Goal: Task Accomplishment & Management: Use online tool/utility

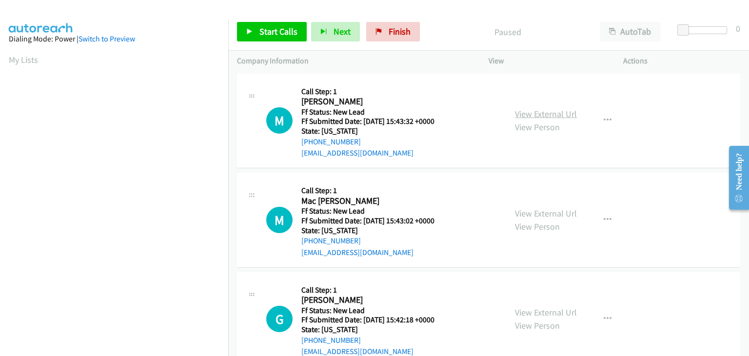
click at [560, 115] on link "View External Url" at bounding box center [546, 113] width 62 height 11
drag, startPoint x: 288, startPoint y: 38, endPoint x: 295, endPoint y: 38, distance: 7.3
click at [288, 38] on link "Start Calls" at bounding box center [272, 32] width 70 height 20
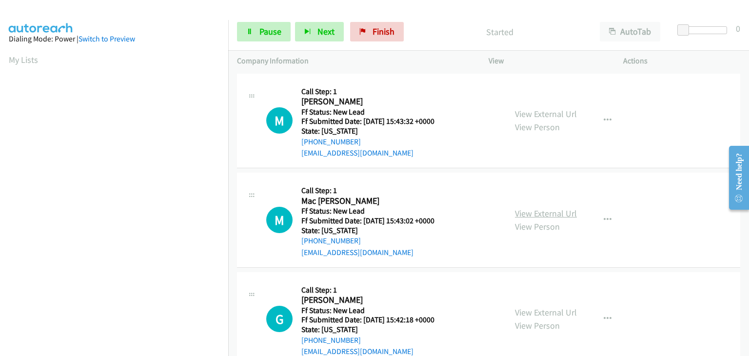
click at [555, 209] on link "View External Url" at bounding box center [546, 213] width 62 height 11
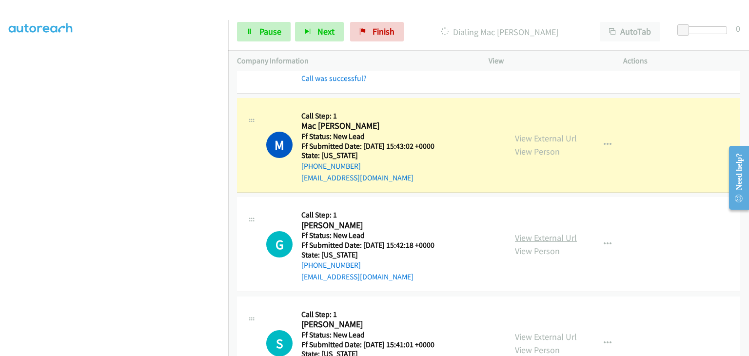
scroll to position [98, 0]
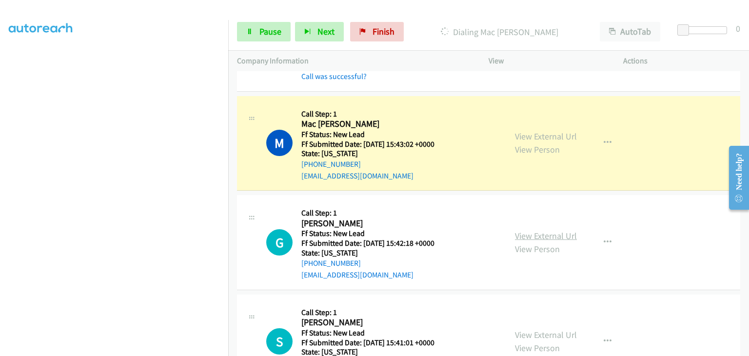
click at [540, 234] on link "View External Url" at bounding box center [546, 235] width 62 height 11
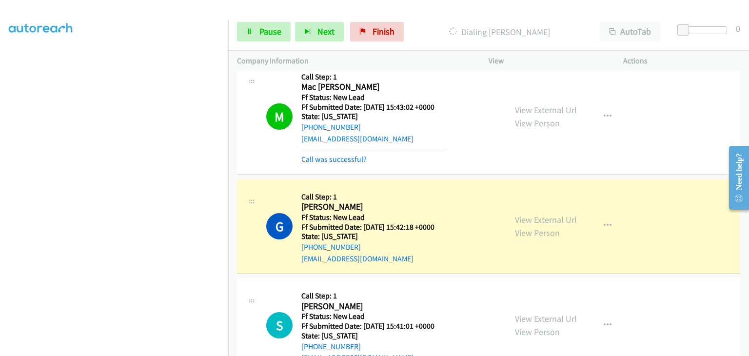
scroll to position [195, 0]
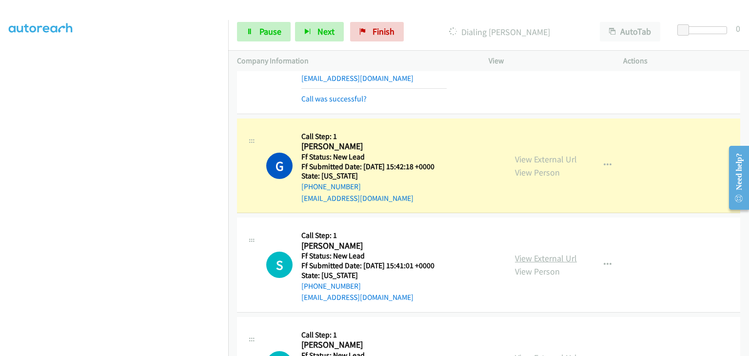
click at [531, 254] on link "View External Url" at bounding box center [546, 258] width 62 height 11
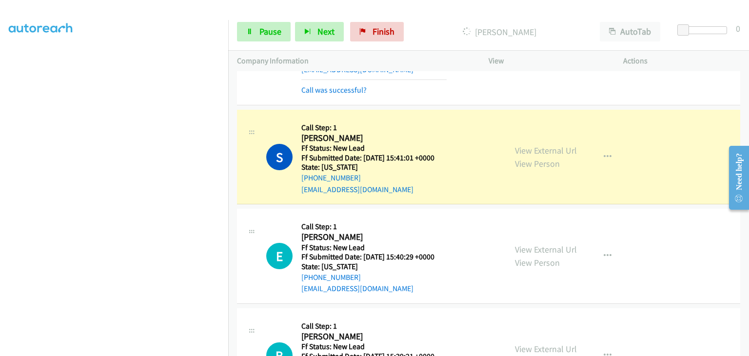
scroll to position [341, 0]
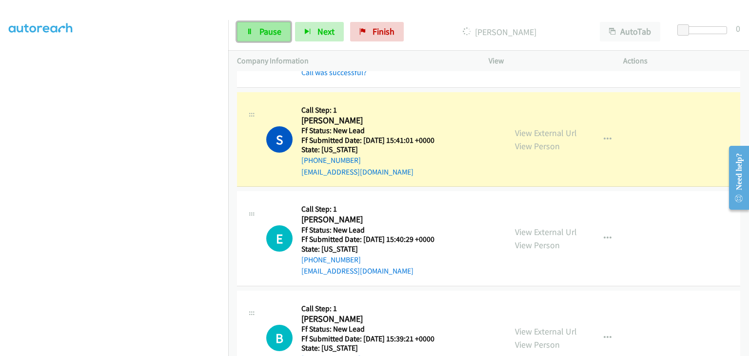
click at [276, 28] on span "Pause" at bounding box center [270, 31] width 22 height 11
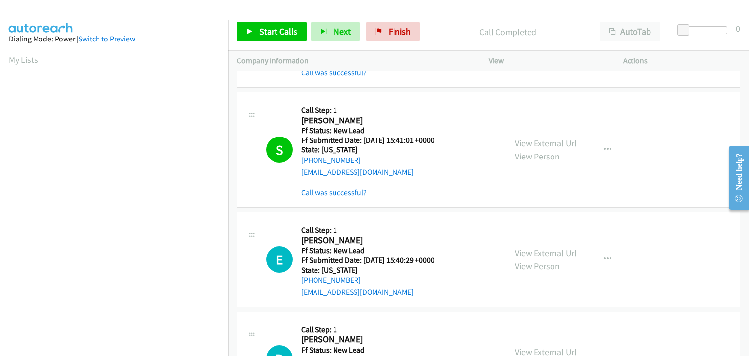
scroll to position [191, 0]
drag, startPoint x: 343, startPoint y: 189, endPoint x: 358, endPoint y: 189, distance: 15.1
click at [343, 189] on link "Call was successful?" at bounding box center [333, 192] width 65 height 9
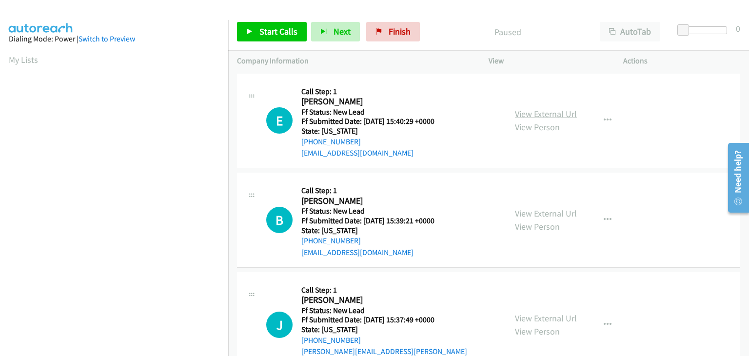
click at [530, 113] on link "View External Url" at bounding box center [546, 113] width 62 height 11
drag, startPoint x: 285, startPoint y: 27, endPoint x: 443, endPoint y: 55, distance: 161.0
click at [285, 27] on span "Start Calls" at bounding box center [278, 31] width 38 height 11
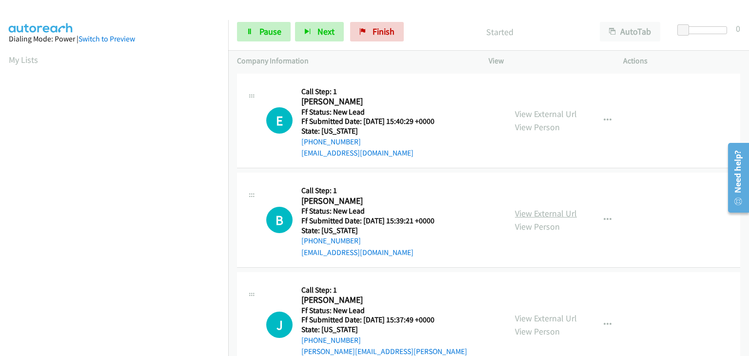
click at [556, 212] on link "View External Url" at bounding box center [546, 213] width 62 height 11
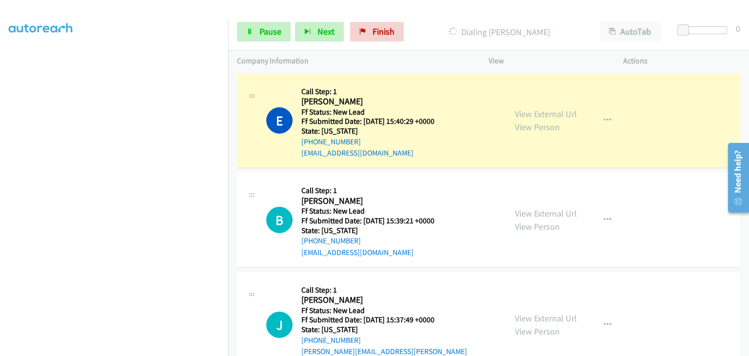
scroll to position [191, 0]
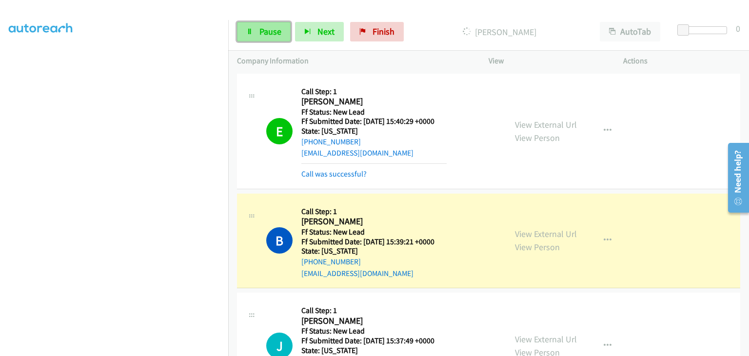
click at [276, 33] on span "Pause" at bounding box center [270, 31] width 22 height 11
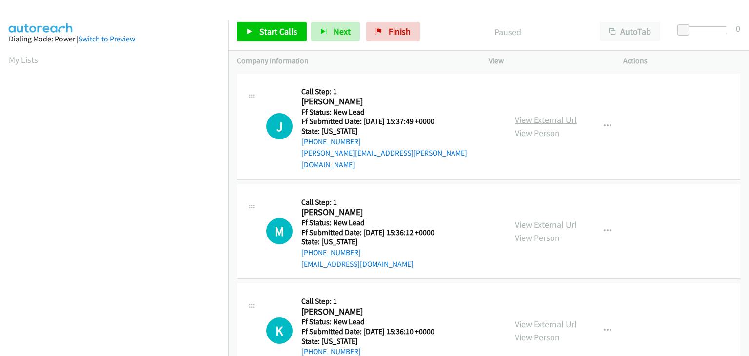
click at [532, 116] on link "View External Url" at bounding box center [546, 119] width 62 height 11
click at [259, 33] on span "Start Calls" at bounding box center [278, 31] width 38 height 11
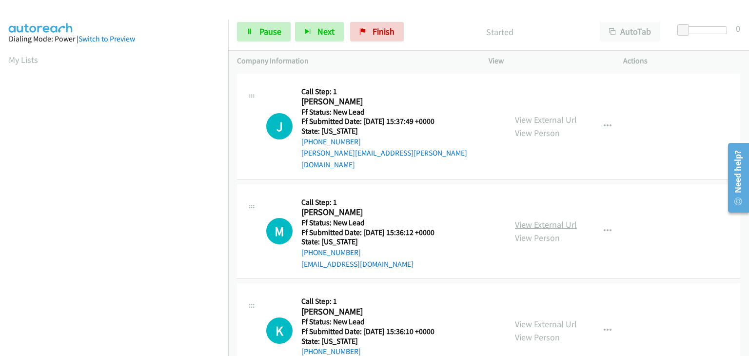
click at [552, 219] on link "View External Url" at bounding box center [546, 224] width 62 height 11
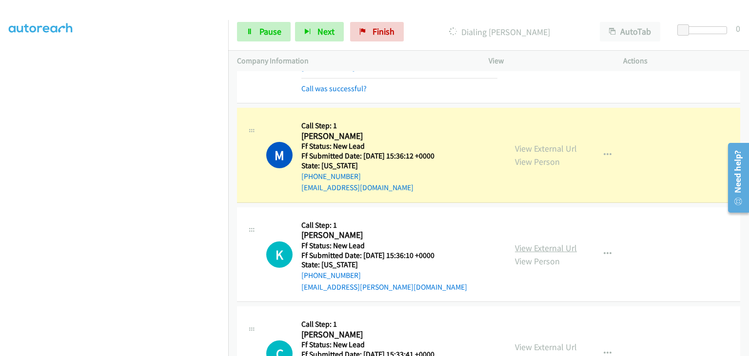
scroll to position [98, 0]
click at [540, 242] on link "View External Url" at bounding box center [546, 247] width 62 height 11
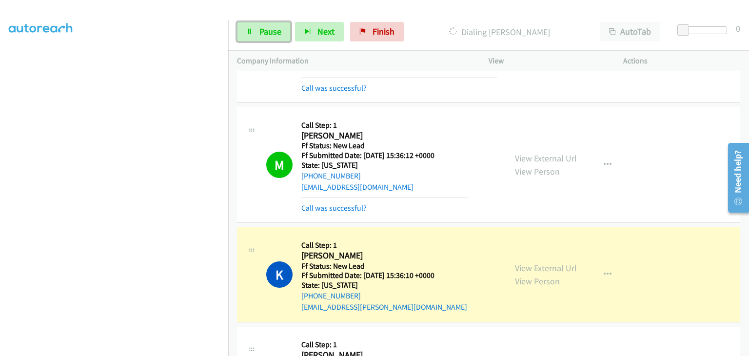
drag, startPoint x: 258, startPoint y: 28, endPoint x: 287, endPoint y: 19, distance: 29.9
click at [259, 28] on span "Pause" at bounding box center [270, 31] width 22 height 11
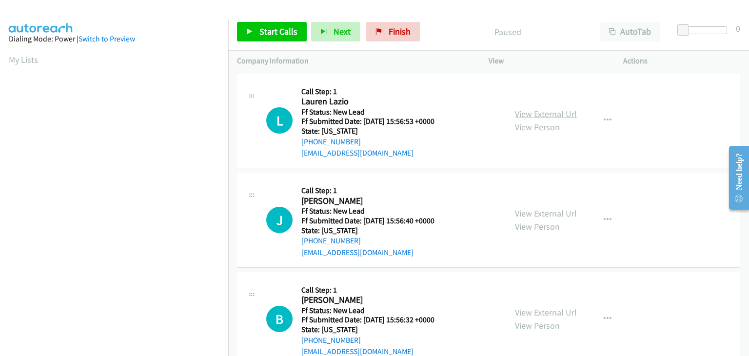
click at [559, 113] on link "View External Url" at bounding box center [546, 113] width 62 height 11
click at [254, 24] on link "Start Calls" at bounding box center [272, 32] width 70 height 20
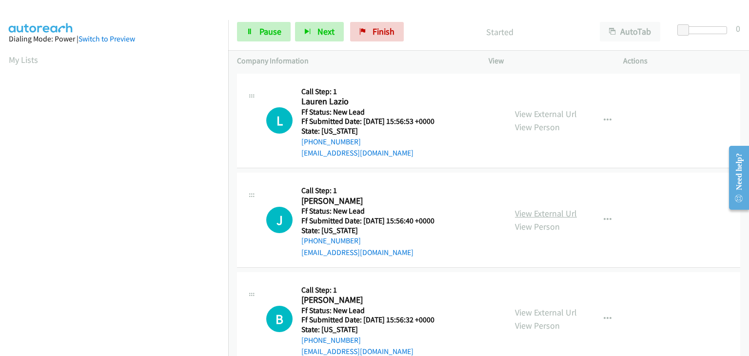
click at [544, 208] on link "View External Url" at bounding box center [546, 213] width 62 height 11
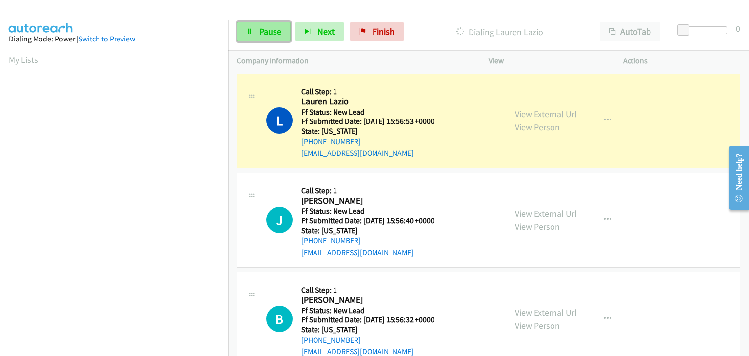
click at [256, 32] on link "Pause" at bounding box center [264, 32] width 54 height 20
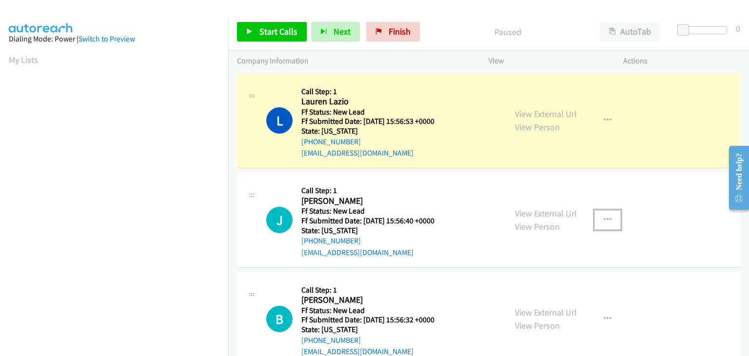
click at [604, 218] on icon "button" at bounding box center [608, 220] width 8 height 8
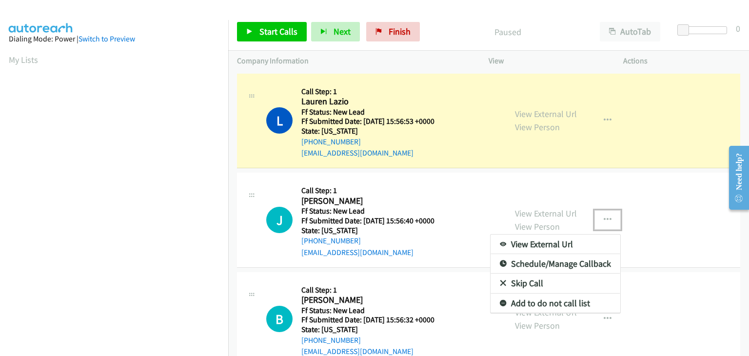
click at [542, 283] on link "Skip Call" at bounding box center [556, 284] width 130 height 20
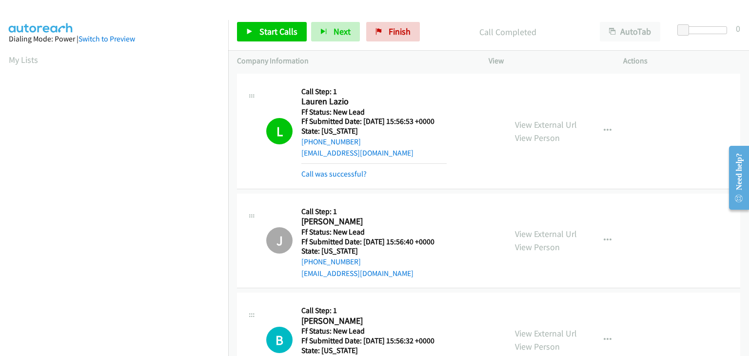
scroll to position [191, 0]
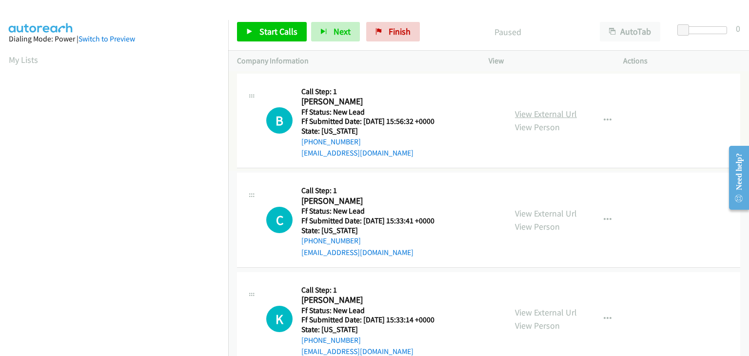
click at [558, 115] on link "View External Url" at bounding box center [546, 113] width 62 height 11
click at [599, 124] on button "button" at bounding box center [607, 121] width 26 height 20
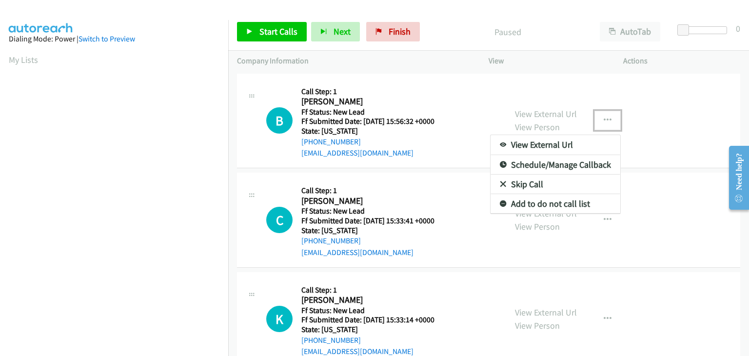
click at [520, 179] on link "Skip Call" at bounding box center [556, 185] width 130 height 20
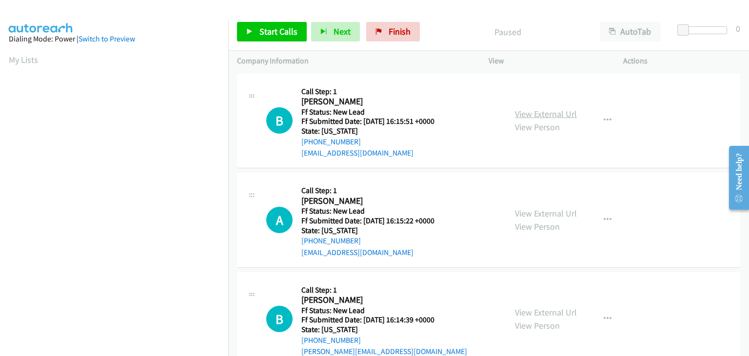
click at [542, 115] on link "View External Url" at bounding box center [546, 113] width 62 height 11
click at [257, 34] on link "Start Calls" at bounding box center [272, 32] width 70 height 20
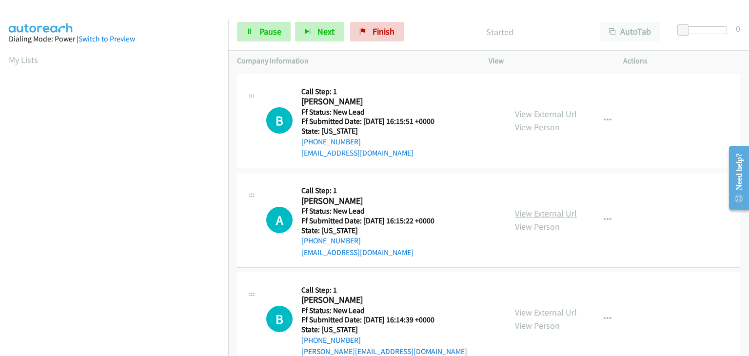
click at [557, 208] on link "View External Url" at bounding box center [546, 213] width 62 height 11
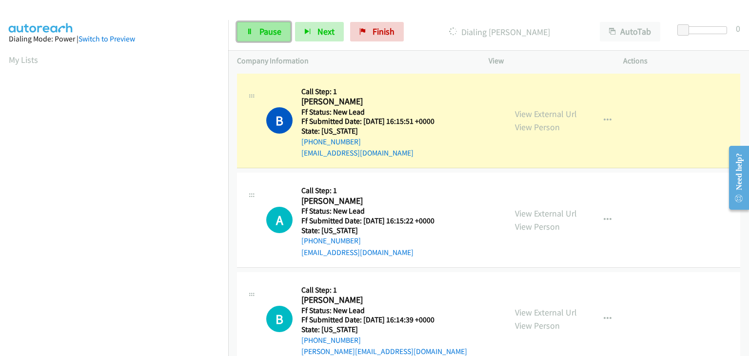
click at [281, 33] on link "Pause" at bounding box center [264, 32] width 54 height 20
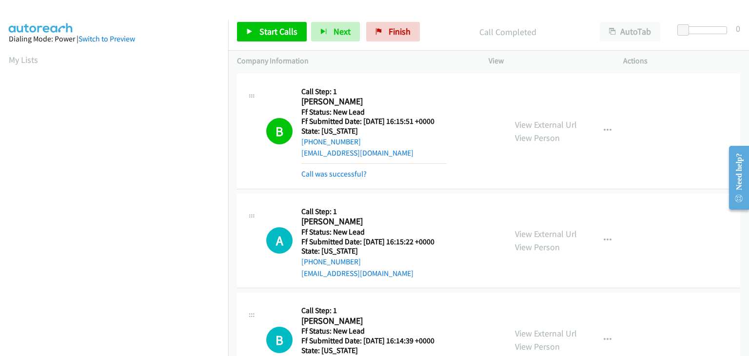
scroll to position [191, 0]
click at [259, 26] on span "Start Calls" at bounding box center [278, 31] width 38 height 11
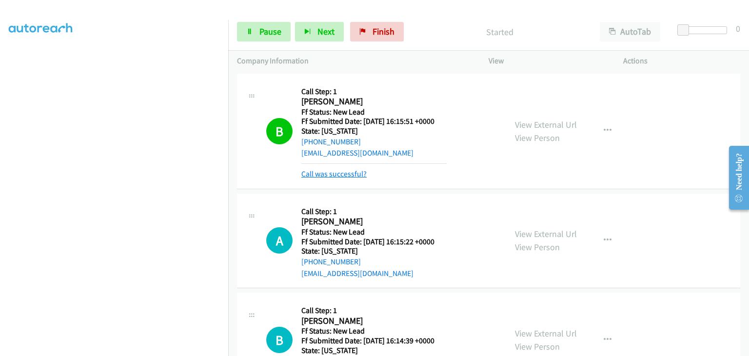
click at [345, 172] on link "Call was successful?" at bounding box center [333, 173] width 65 height 9
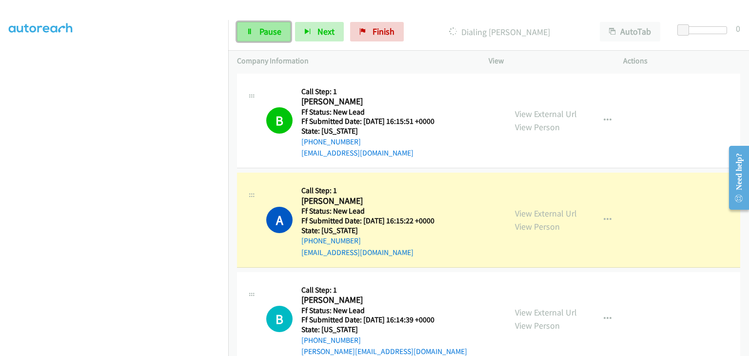
click at [275, 35] on span "Pause" at bounding box center [270, 31] width 22 height 11
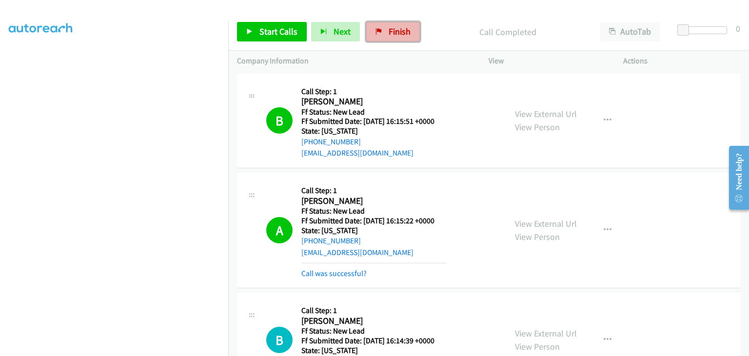
click at [378, 26] on link "Finish" at bounding box center [393, 32] width 54 height 20
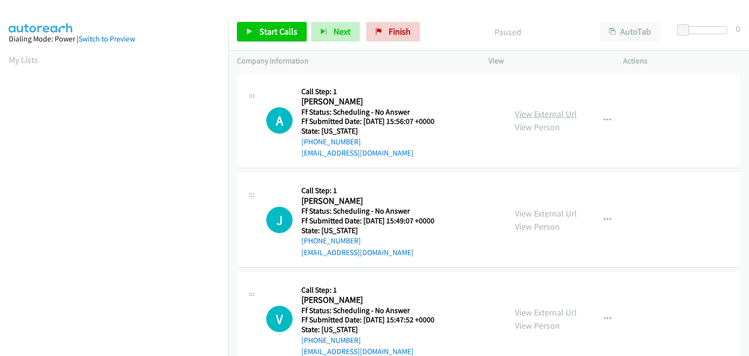
click at [531, 117] on link "View External Url" at bounding box center [546, 113] width 62 height 11
click at [538, 214] on link "View External Url" at bounding box center [546, 213] width 62 height 11
click at [556, 318] on div "View External Url View Person" at bounding box center [546, 319] width 62 height 26
click at [551, 311] on link "View External Url" at bounding box center [546, 312] width 62 height 11
click at [286, 33] on span "Start Calls" at bounding box center [278, 31] width 38 height 11
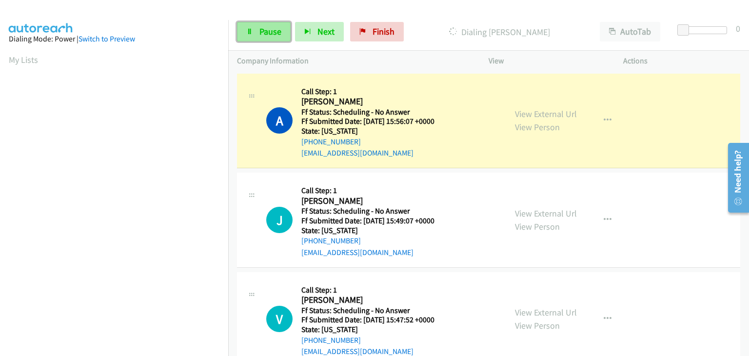
click at [275, 36] on span "Pause" at bounding box center [270, 31] width 22 height 11
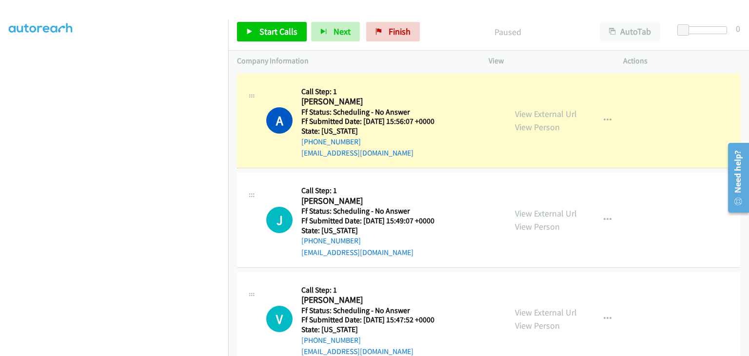
scroll to position [191, 0]
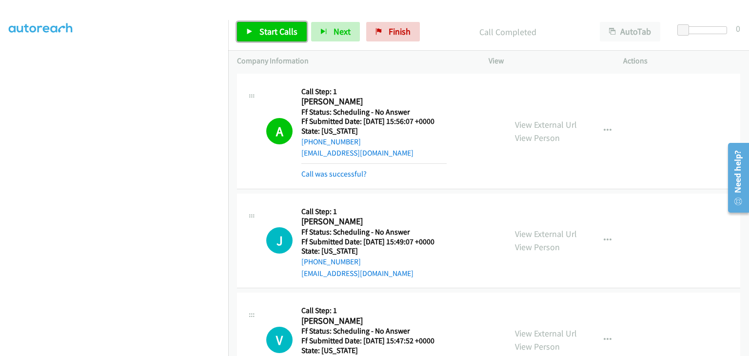
click at [265, 31] on span "Start Calls" at bounding box center [278, 31] width 38 height 11
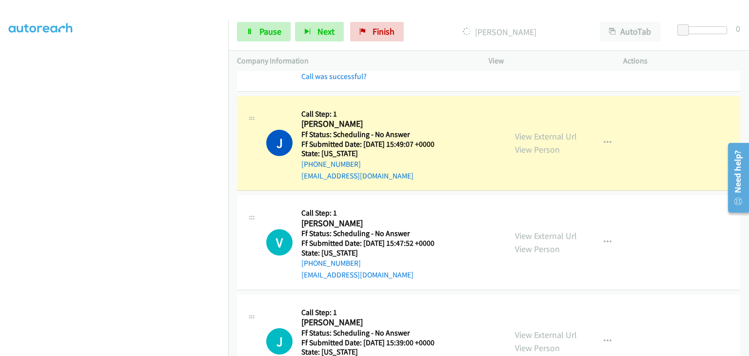
scroll to position [146, 0]
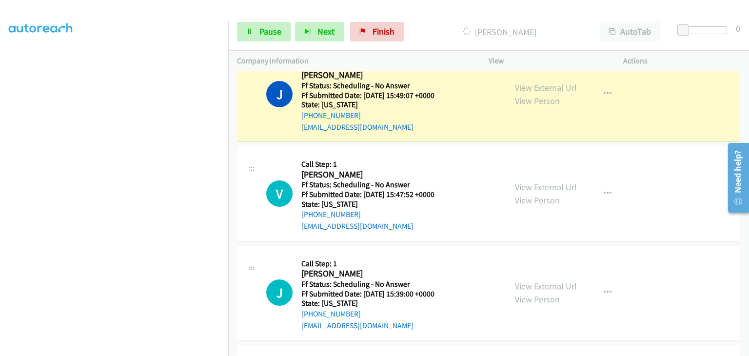
click at [528, 282] on link "View External Url" at bounding box center [546, 285] width 62 height 11
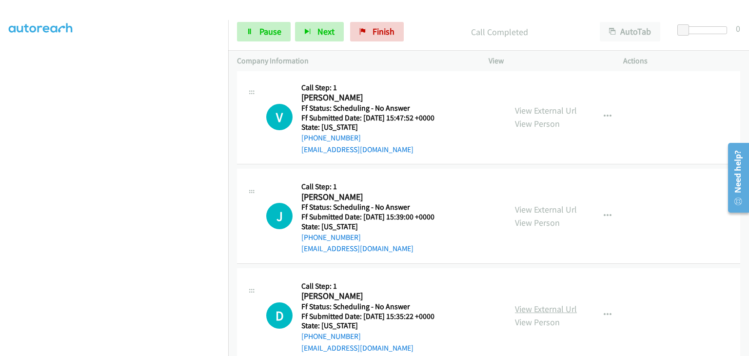
scroll to position [265, 0]
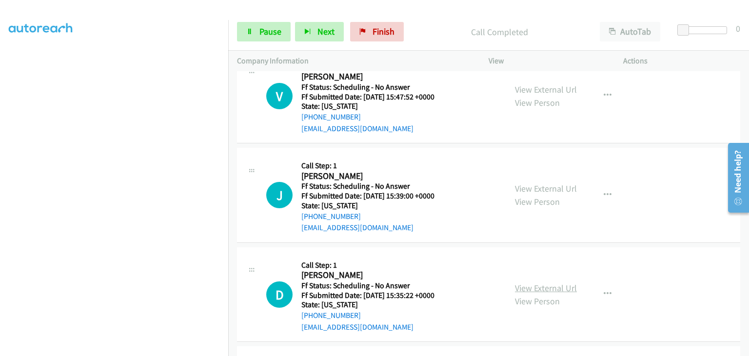
click at [541, 290] on link "View External Url" at bounding box center [546, 287] width 62 height 11
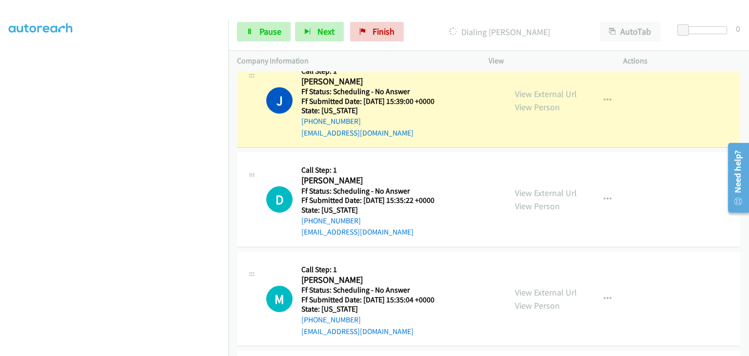
scroll to position [411, 0]
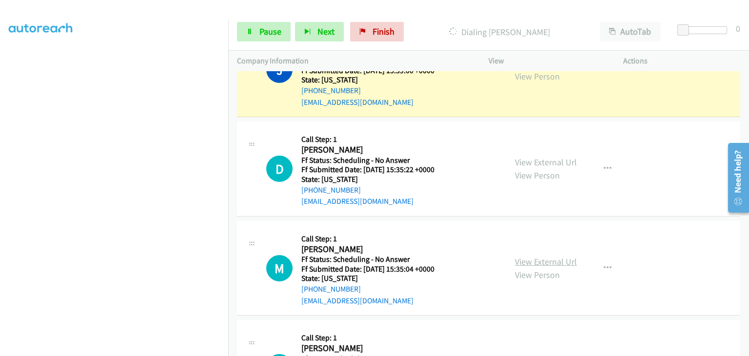
click at [539, 260] on link "View External Url" at bounding box center [546, 261] width 62 height 11
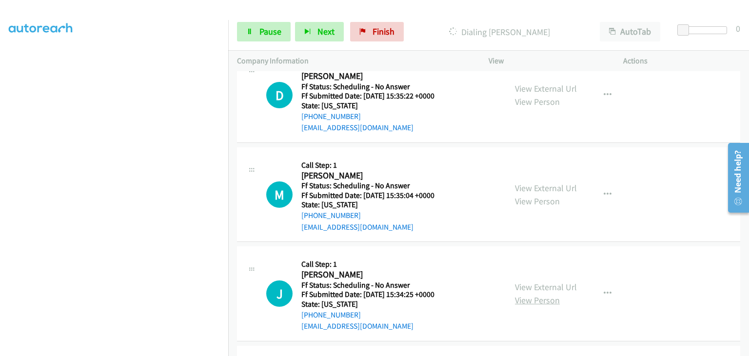
scroll to position [509, 0]
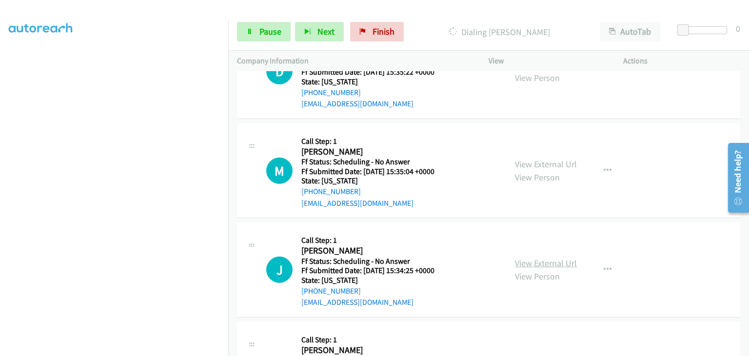
click at [540, 264] on link "View External Url" at bounding box center [546, 262] width 62 height 11
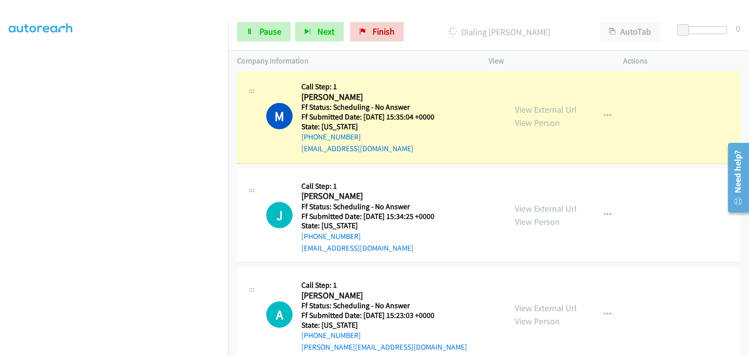
scroll to position [606, 0]
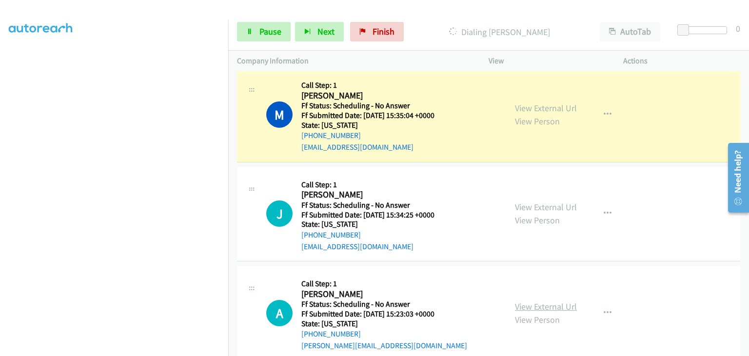
click at [543, 301] on link "View External Url" at bounding box center [546, 306] width 62 height 11
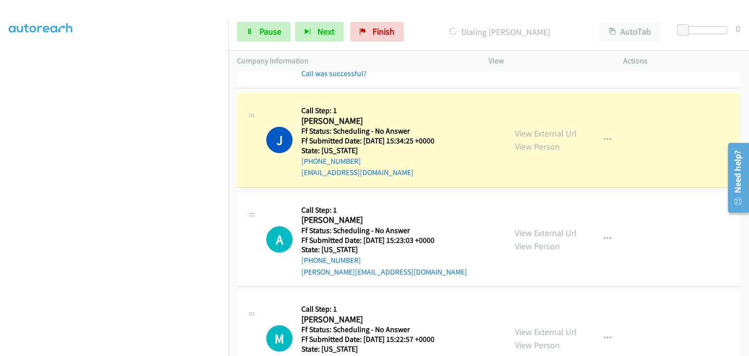
scroll to position [763, 0]
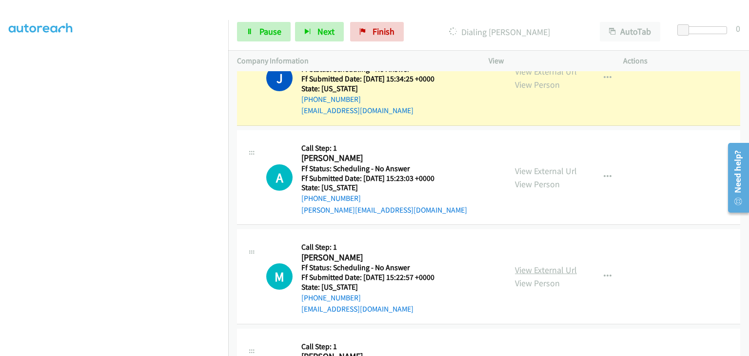
click at [548, 264] on link "View External Url" at bounding box center [546, 269] width 62 height 11
click at [260, 34] on span "Pause" at bounding box center [270, 31] width 22 height 11
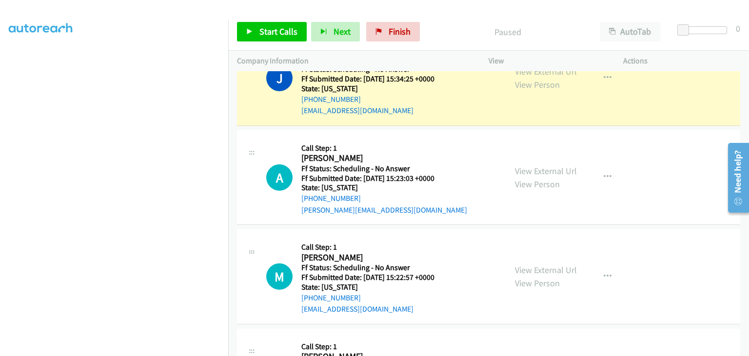
scroll to position [191, 0]
drag, startPoint x: 277, startPoint y: 28, endPoint x: 329, endPoint y: 30, distance: 52.2
click at [277, 28] on span "Start Calls" at bounding box center [278, 31] width 38 height 11
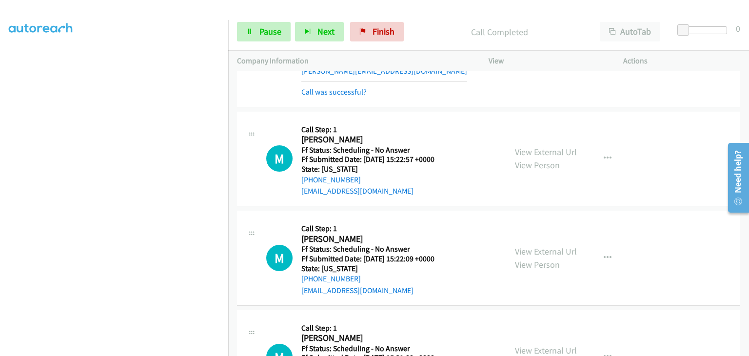
scroll to position [967, 0]
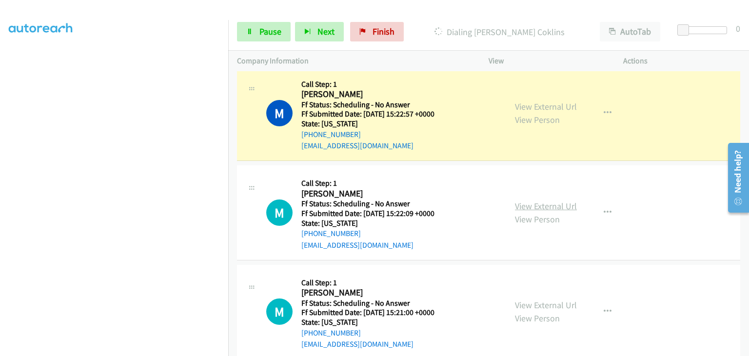
click at [548, 201] on link "View External Url" at bounding box center [546, 205] width 62 height 11
click at [527, 301] on link "View External Url" at bounding box center [546, 304] width 62 height 11
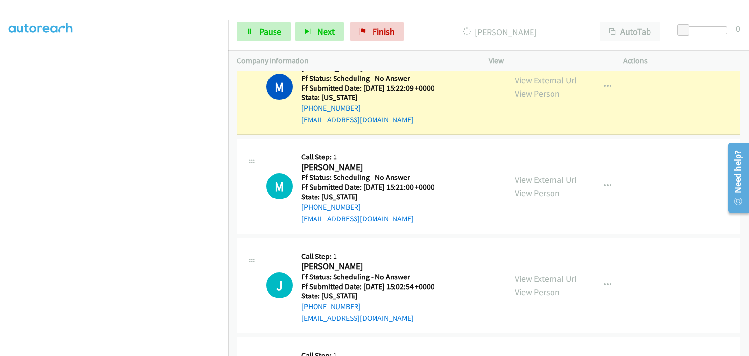
scroll to position [1065, 0]
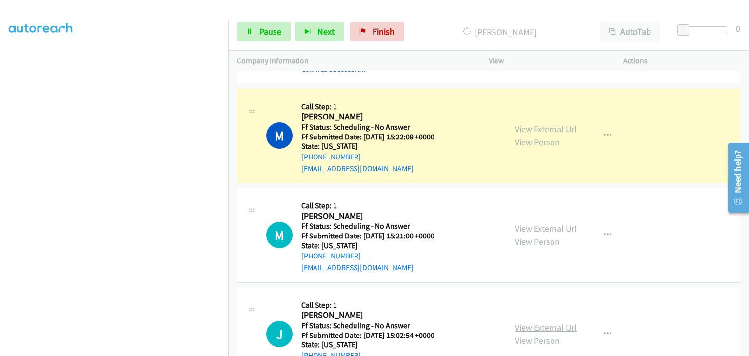
click at [536, 326] on link "View External Url" at bounding box center [546, 327] width 62 height 11
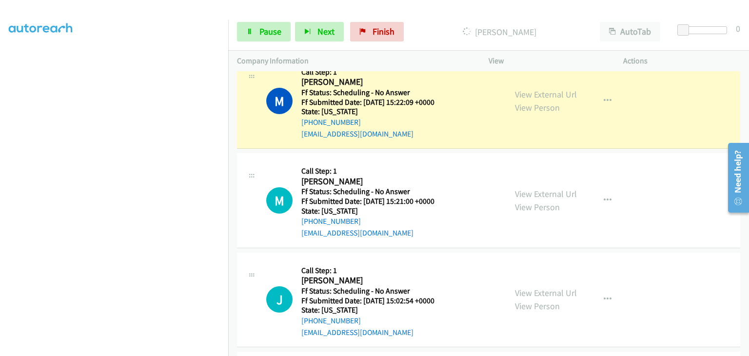
scroll to position [1162, 0]
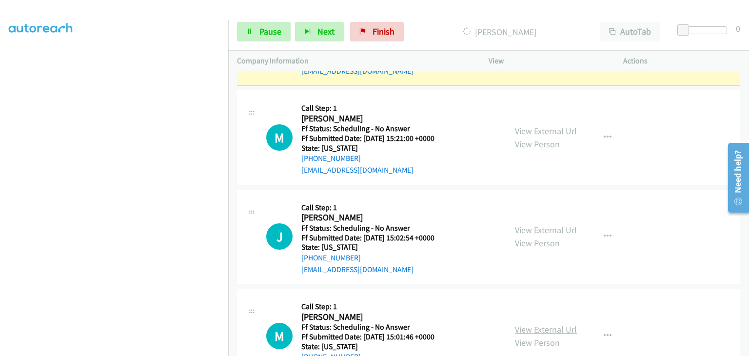
click at [534, 324] on link "View External Url" at bounding box center [546, 329] width 62 height 11
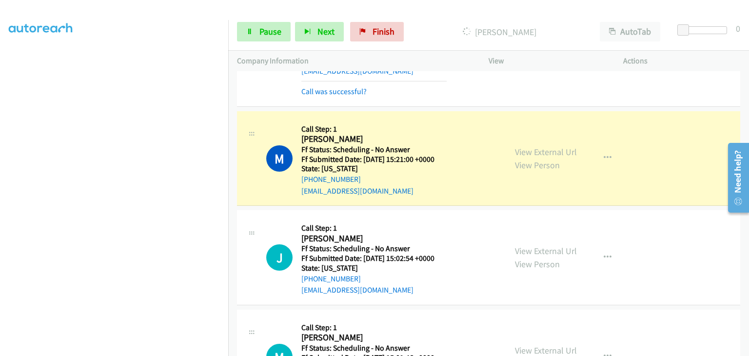
scroll to position [1114, 0]
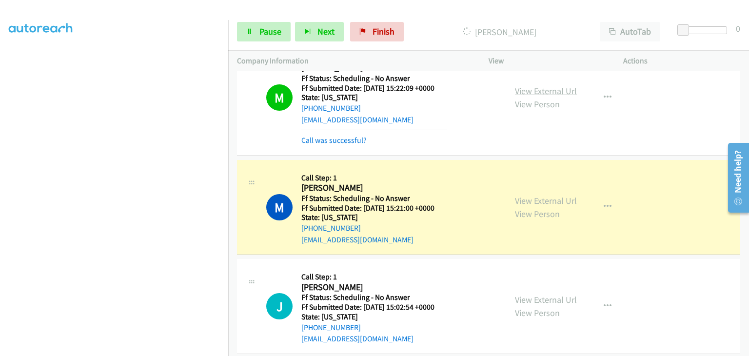
click at [535, 88] on link "View External Url" at bounding box center [546, 90] width 62 height 11
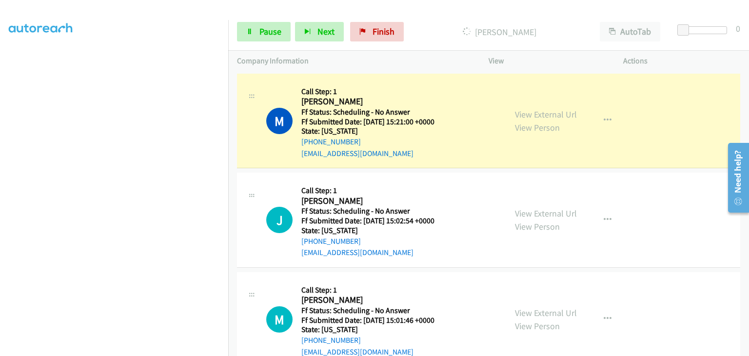
scroll to position [1211, 0]
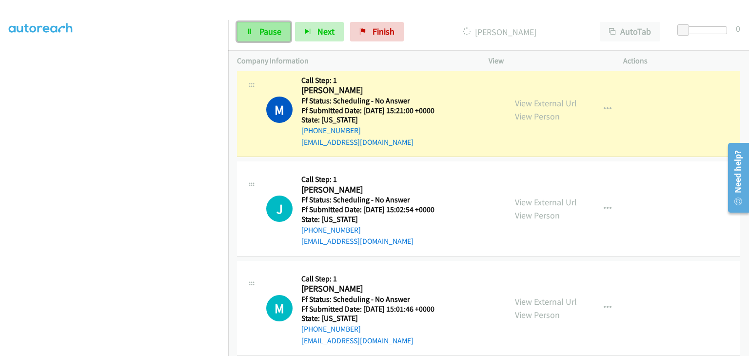
click at [278, 28] on span "Pause" at bounding box center [270, 31] width 22 height 11
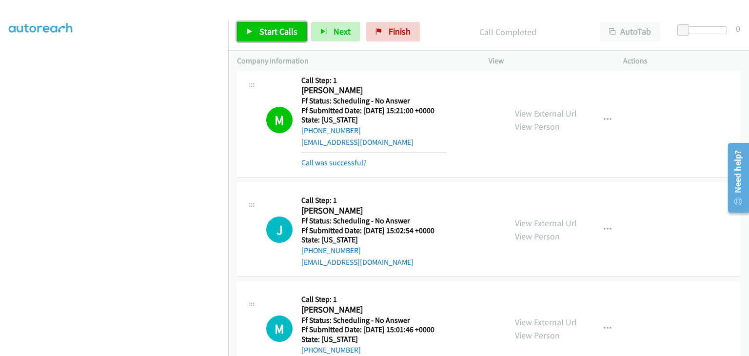
click at [287, 31] on span "Start Calls" at bounding box center [278, 31] width 38 height 11
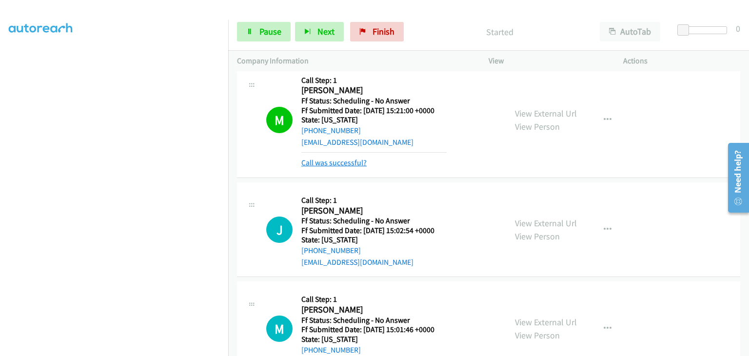
click at [353, 159] on link "Call was successful?" at bounding box center [333, 162] width 65 height 9
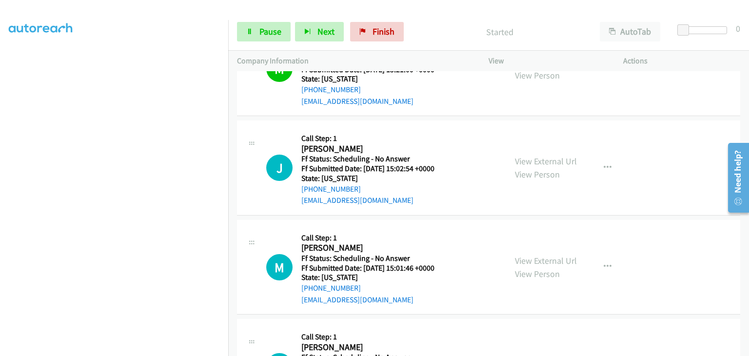
scroll to position [1309, 0]
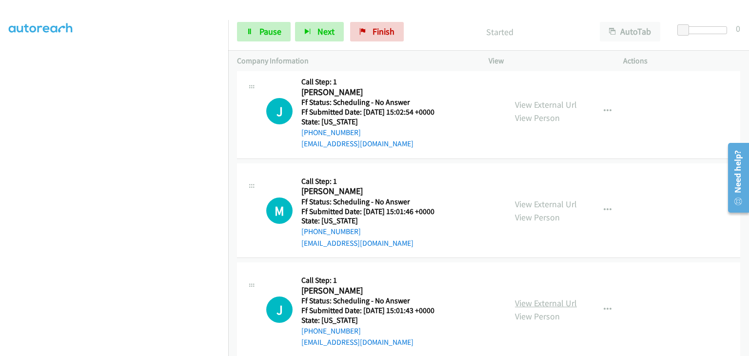
click at [545, 299] on link "View External Url" at bounding box center [546, 302] width 62 height 11
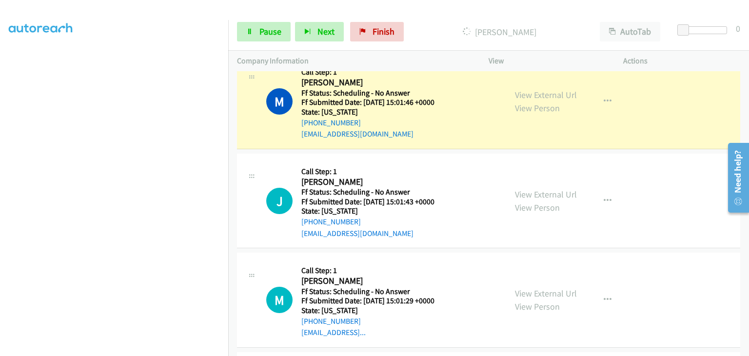
scroll to position [1455, 0]
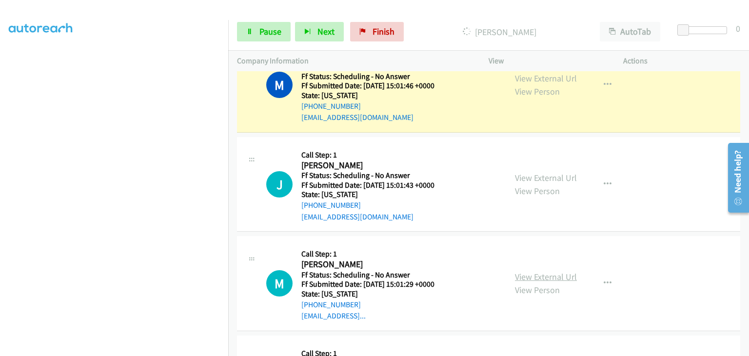
click at [552, 275] on link "View External Url" at bounding box center [546, 276] width 62 height 11
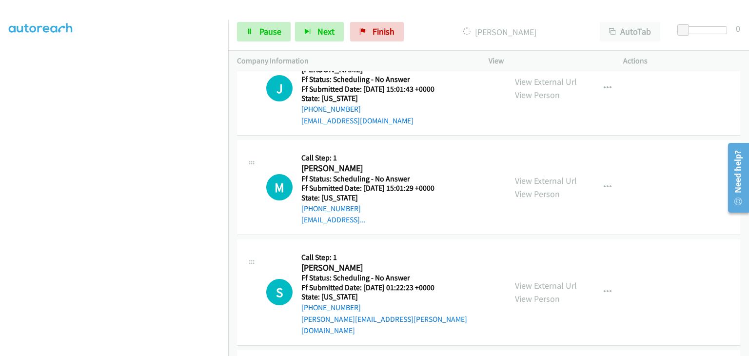
scroll to position [1553, 0]
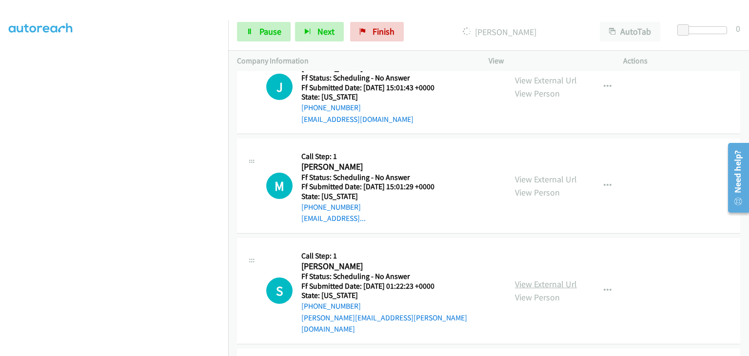
click at [544, 278] on link "View External Url" at bounding box center [546, 283] width 62 height 11
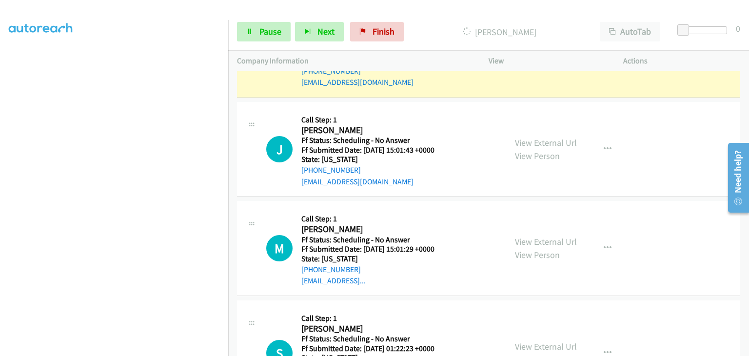
scroll to position [1406, 0]
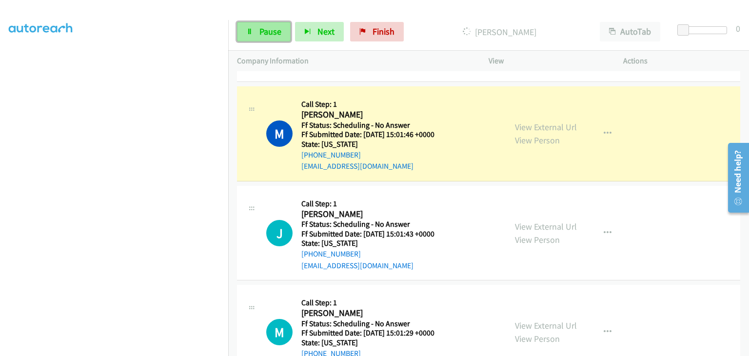
drag, startPoint x: 279, startPoint y: 29, endPoint x: 285, endPoint y: 29, distance: 6.3
click at [279, 29] on span "Pause" at bounding box center [270, 31] width 22 height 11
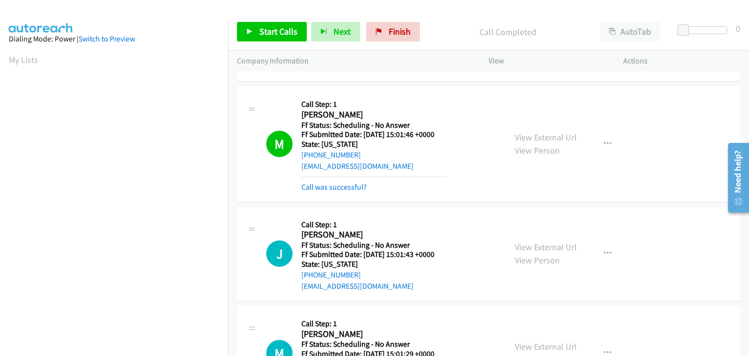
scroll to position [191, 0]
click at [352, 186] on link "Call was successful?" at bounding box center [333, 186] width 65 height 9
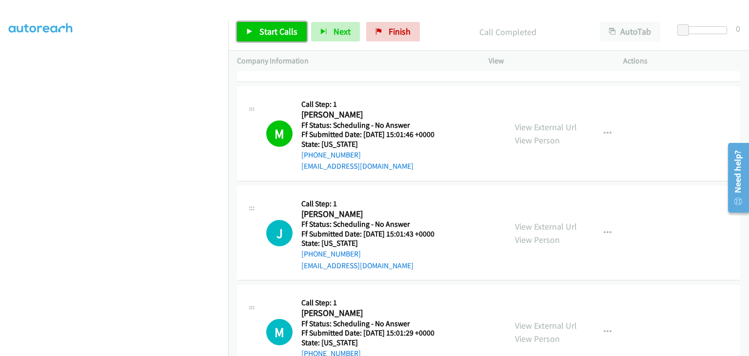
click at [285, 33] on span "Start Calls" at bounding box center [278, 31] width 38 height 11
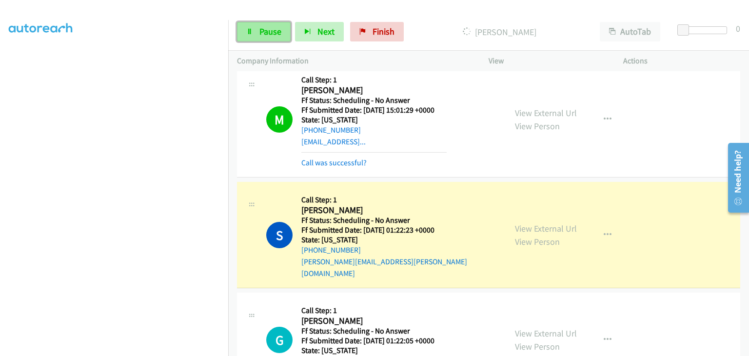
click at [267, 36] on span "Pause" at bounding box center [270, 31] width 22 height 11
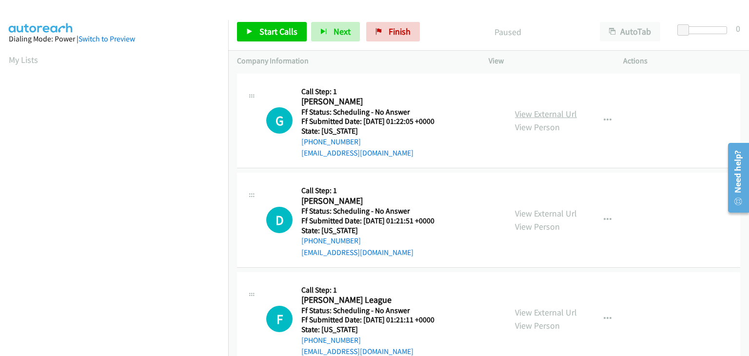
click at [546, 114] on link "View External Url" at bounding box center [546, 113] width 62 height 11
click at [519, 211] on link "View External Url" at bounding box center [546, 213] width 62 height 11
click at [545, 304] on div "View External Url View Person View External Url Email Schedule/Manage Callback …" at bounding box center [577, 319] width 143 height 77
click at [544, 307] on link "View External Url" at bounding box center [546, 312] width 62 height 11
click at [285, 36] on span "Start Calls" at bounding box center [278, 31] width 38 height 11
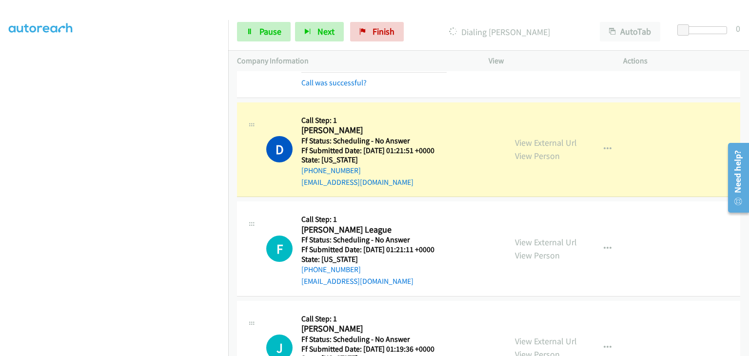
scroll to position [98, 0]
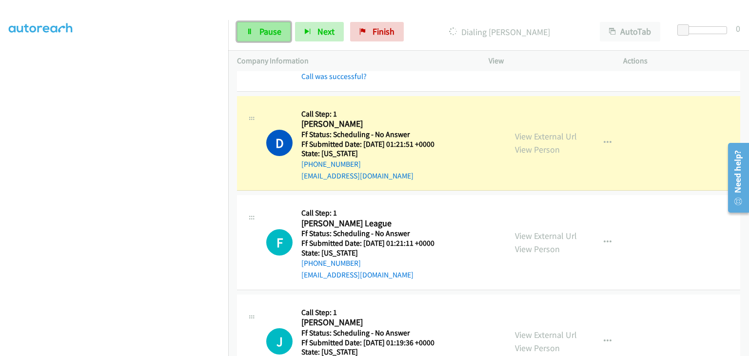
click at [269, 28] on span "Pause" at bounding box center [270, 31] width 22 height 11
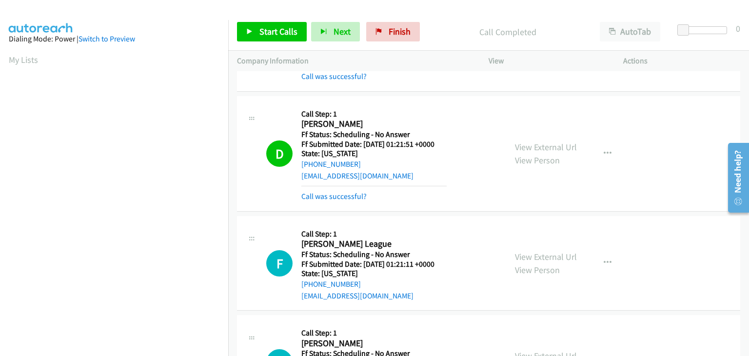
scroll to position [191, 0]
click at [294, 33] on span "Start Calls" at bounding box center [278, 31] width 38 height 11
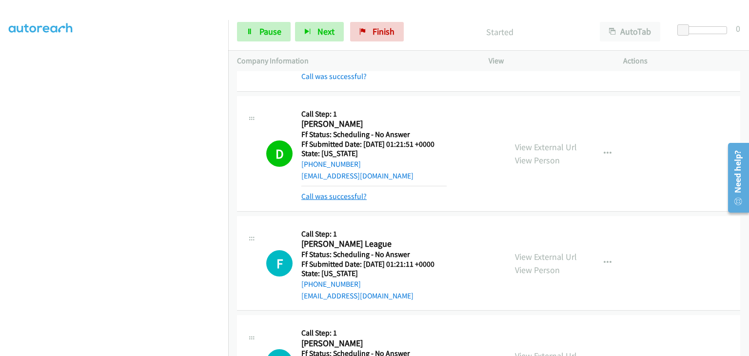
click at [345, 194] on link "Call was successful?" at bounding box center [333, 196] width 65 height 9
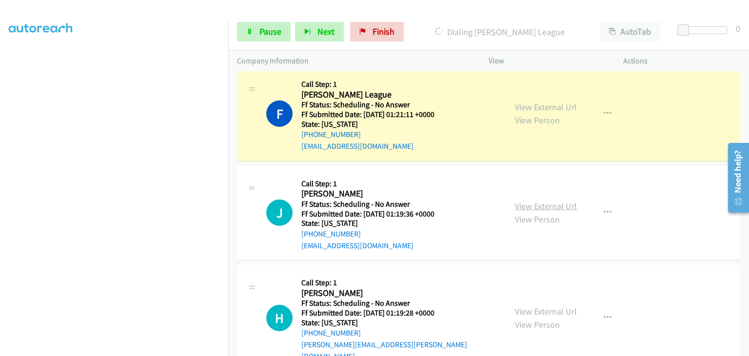
scroll to position [244, 0]
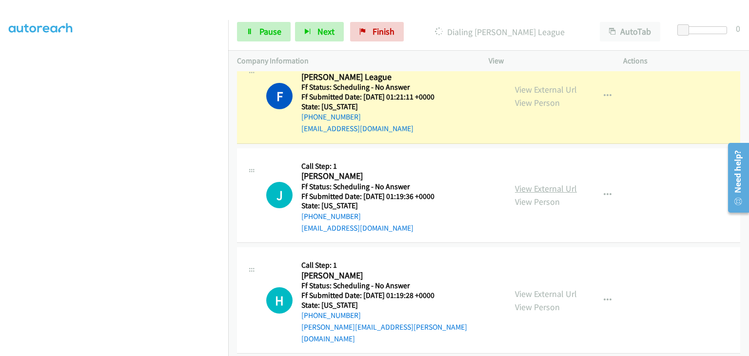
click at [532, 185] on link "View External Url" at bounding box center [546, 188] width 62 height 11
click at [529, 288] on link "View External Url" at bounding box center [546, 293] width 62 height 11
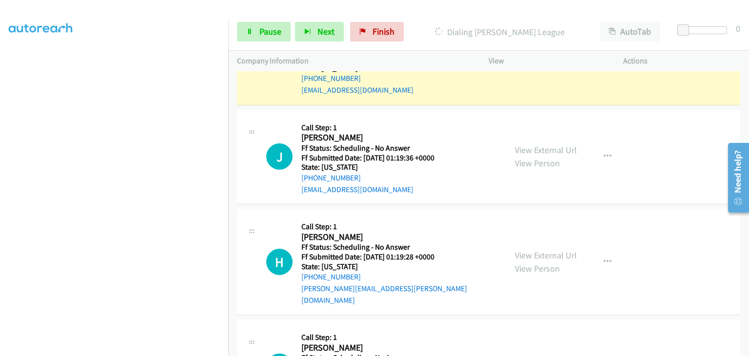
scroll to position [341, 0]
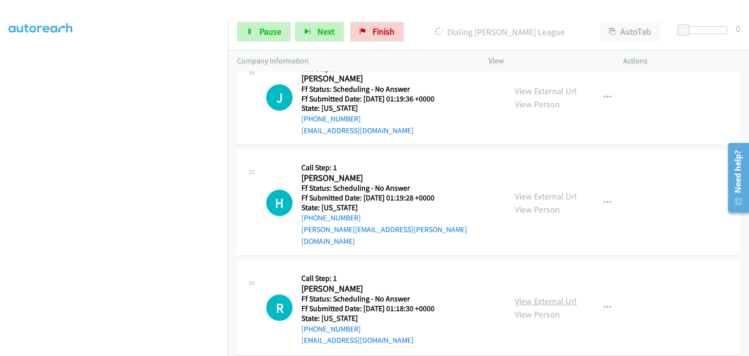
click at [534, 295] on link "View External Url" at bounding box center [546, 300] width 62 height 11
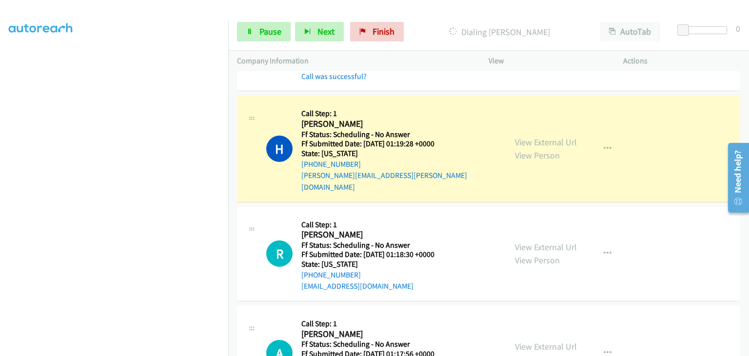
scroll to position [439, 0]
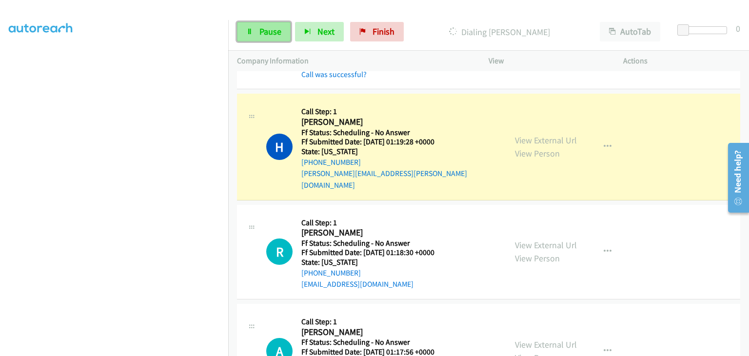
click at [262, 29] on span "Pause" at bounding box center [270, 31] width 22 height 11
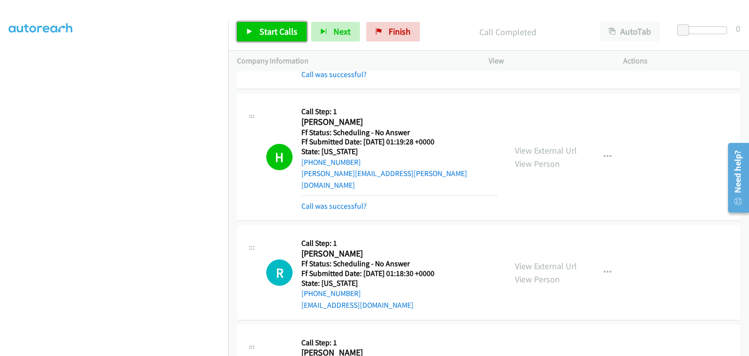
drag, startPoint x: 274, startPoint y: 34, endPoint x: 410, endPoint y: 150, distance: 179.5
click at [274, 34] on span "Start Calls" at bounding box center [278, 31] width 38 height 11
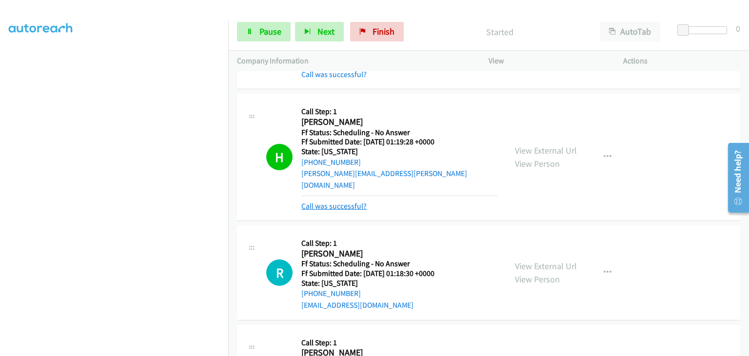
click at [355, 201] on link "Call was successful?" at bounding box center [333, 205] width 65 height 9
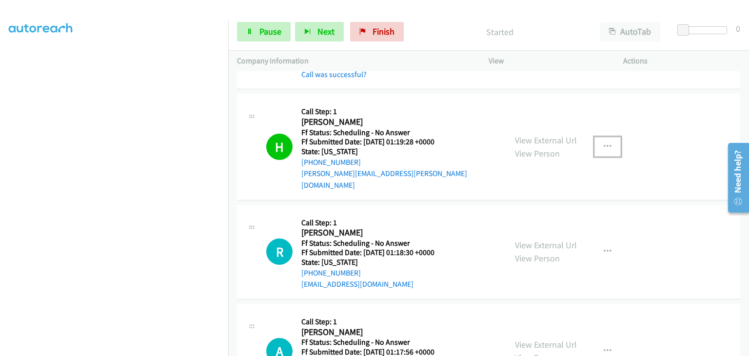
click at [604, 143] on icon "button" at bounding box center [608, 147] width 8 height 8
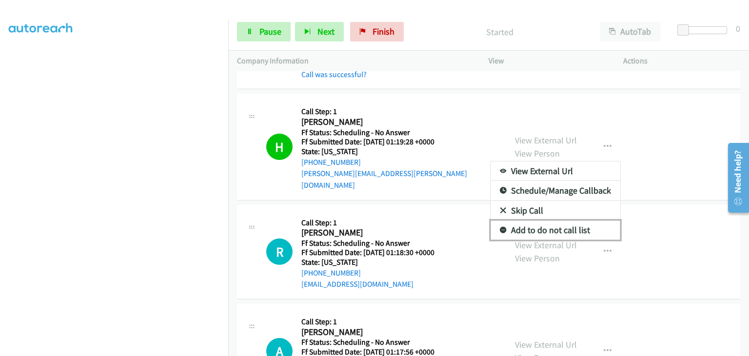
click at [547, 221] on link "Add to do not call list" at bounding box center [556, 230] width 130 height 20
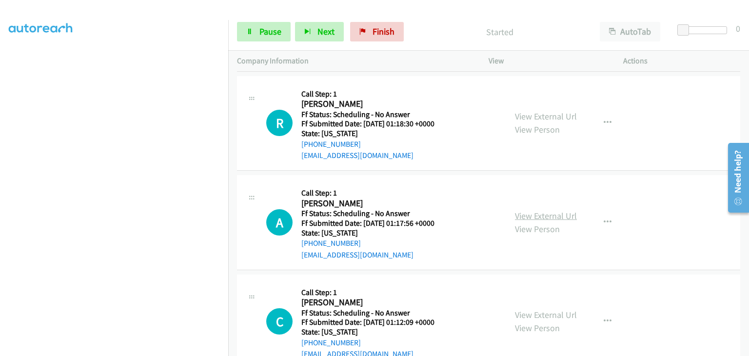
scroll to position [585, 0]
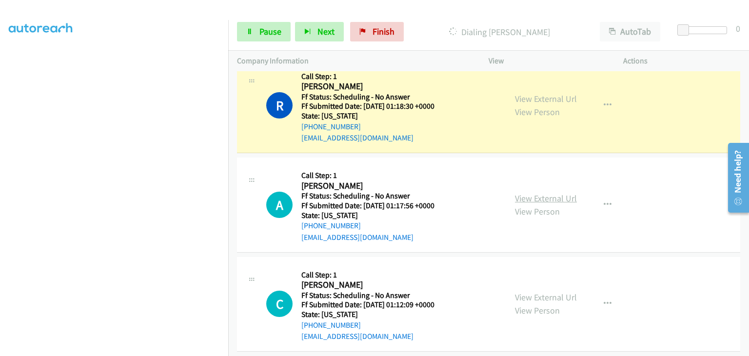
click at [550, 193] on link "View External Url" at bounding box center [546, 198] width 62 height 11
click at [530, 292] on link "View External Url" at bounding box center [546, 297] width 62 height 11
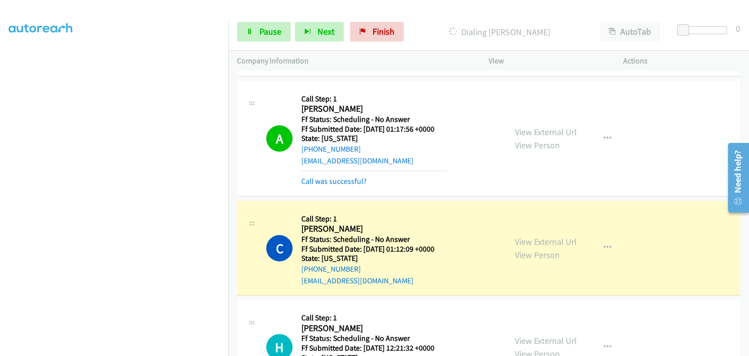
scroll to position [731, 0]
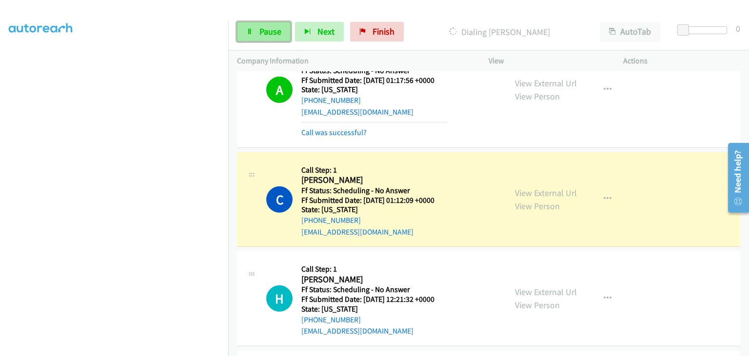
click at [267, 38] on link "Pause" at bounding box center [264, 32] width 54 height 20
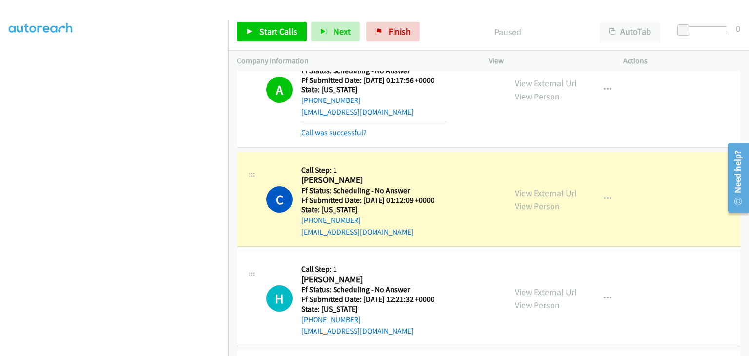
scroll to position [191, 0]
